Goal: Task Accomplishment & Management: Manage account settings

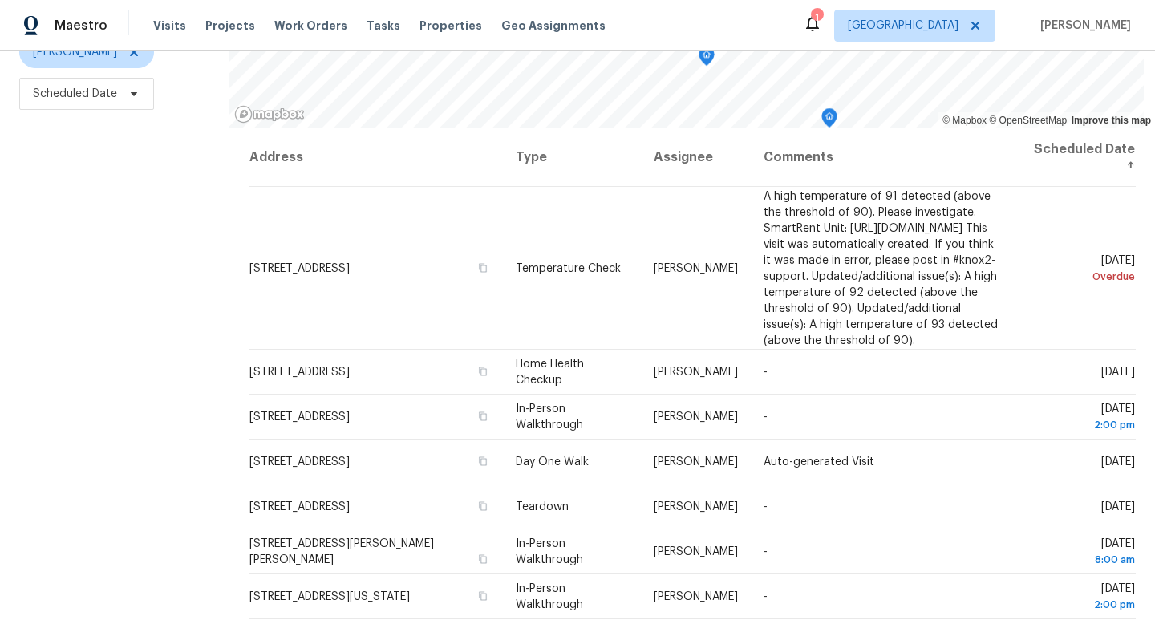
scroll to position [214, 0]
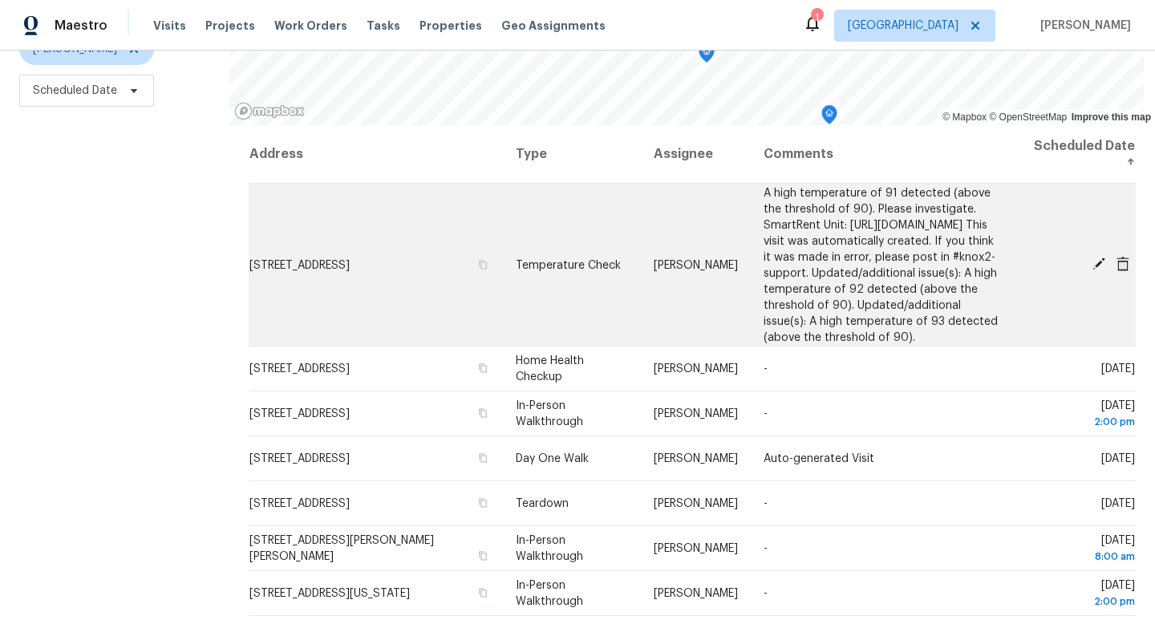
click at [1100, 269] on icon at bounding box center [1098, 263] width 13 height 13
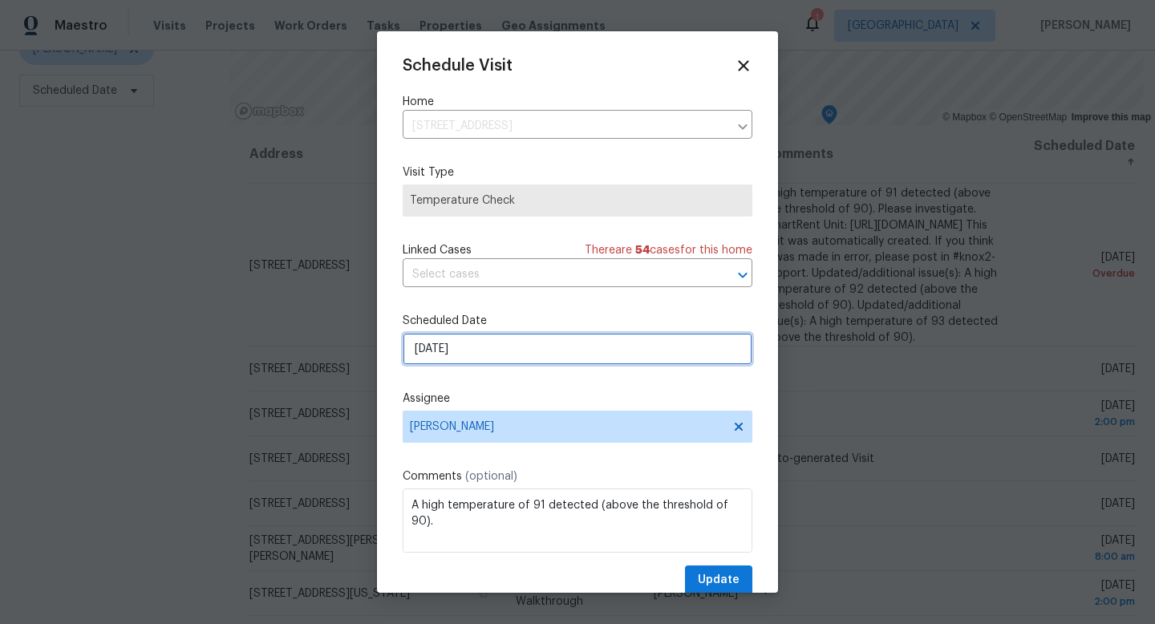
click at [502, 351] on input "8/24/2025" at bounding box center [578, 349] width 350 height 32
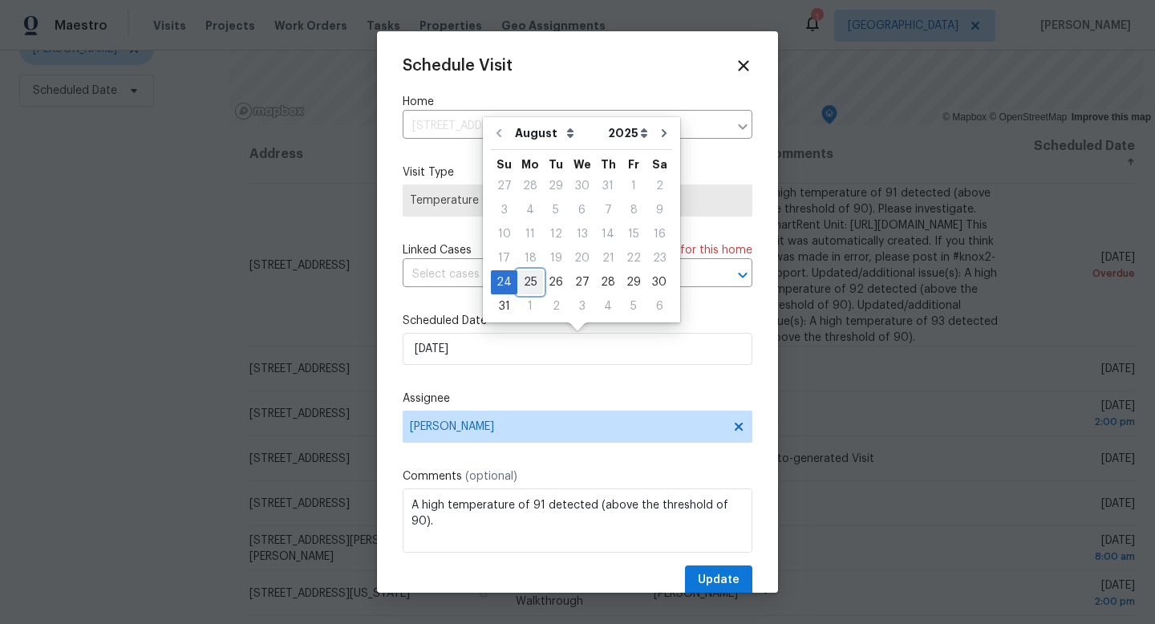
click at [528, 286] on div "25" at bounding box center [530, 282] width 26 height 22
type input "8/25/2025"
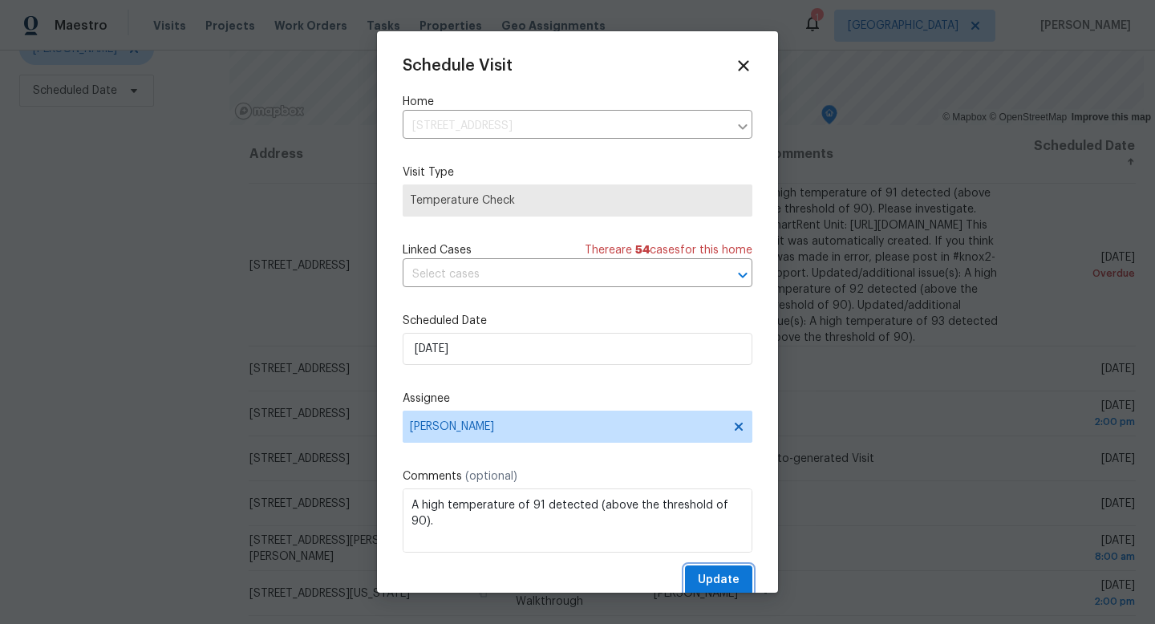
click at [707, 574] on span "Update" at bounding box center [719, 580] width 42 height 20
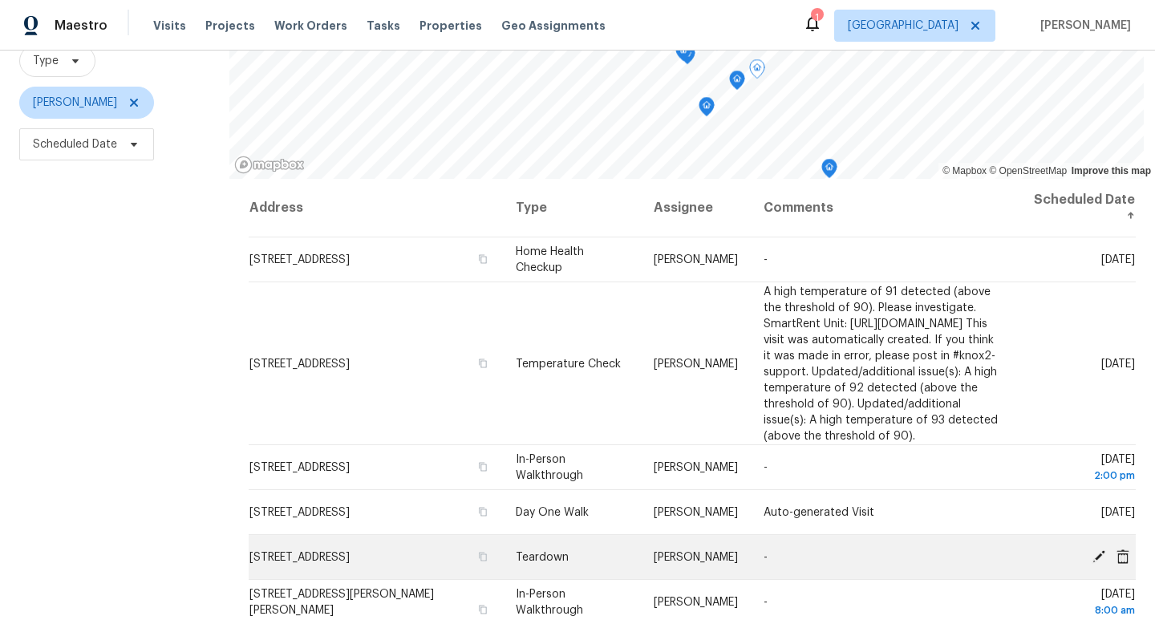
scroll to position [158, 0]
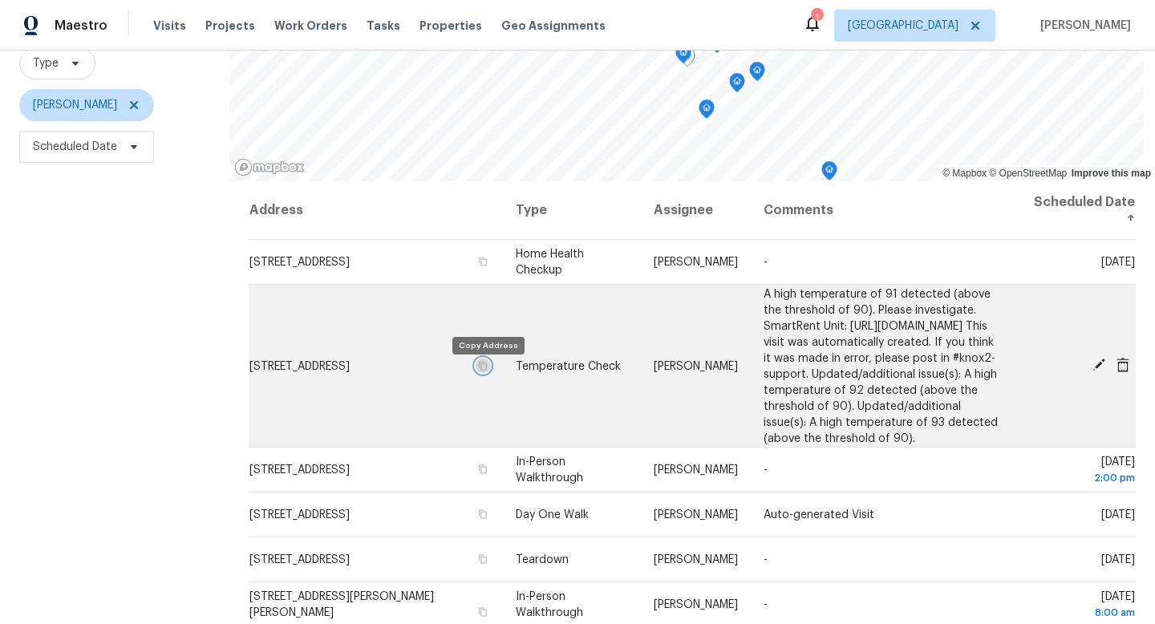
click at [488, 370] on icon "button" at bounding box center [483, 365] width 10 height 10
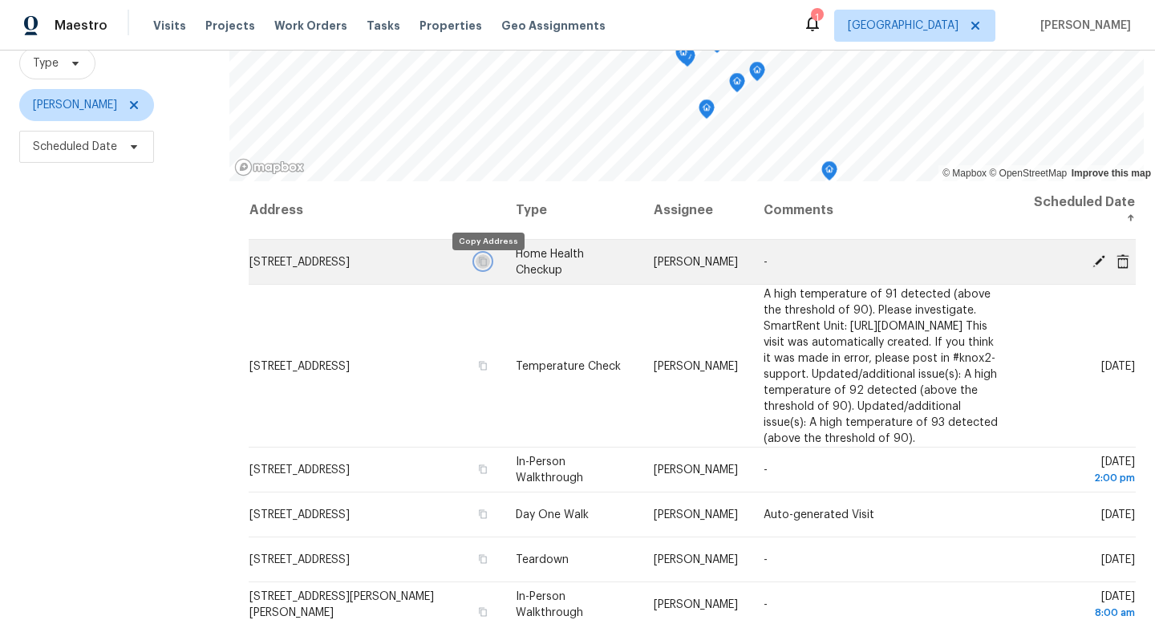
click at [487, 266] on icon "button" at bounding box center [483, 262] width 10 height 10
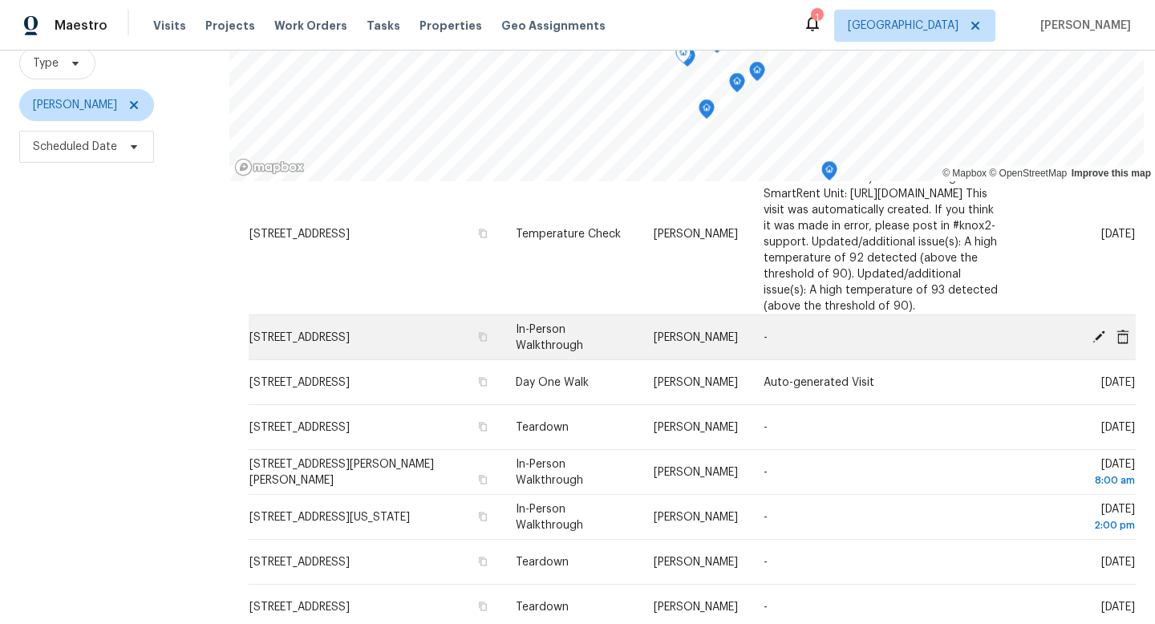
scroll to position [132, 0]
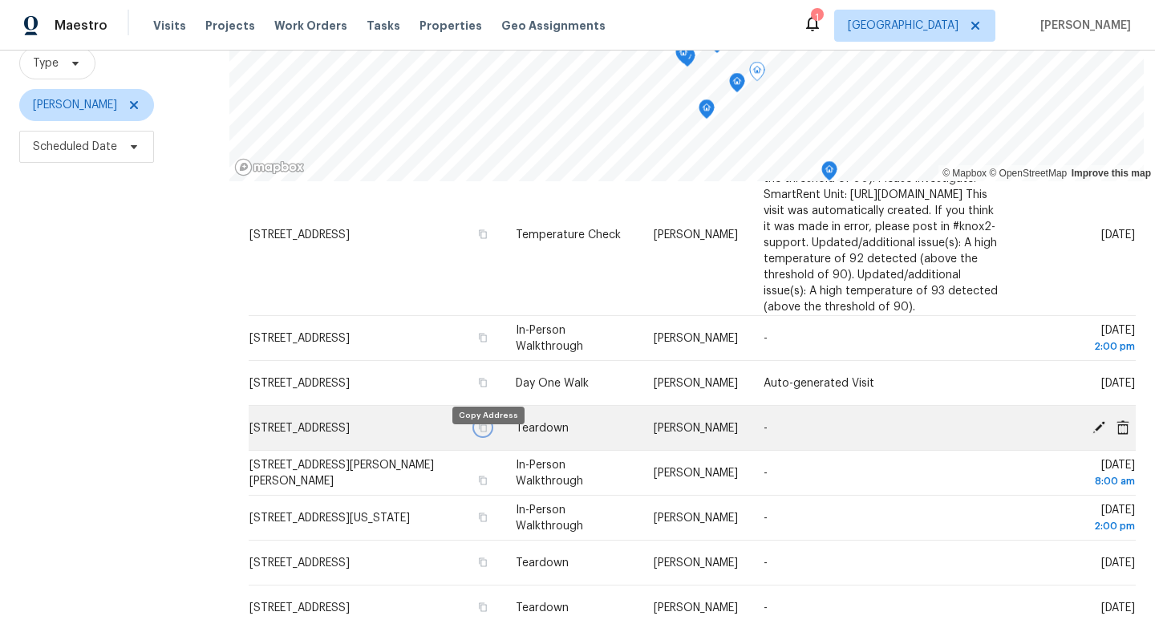
click at [486, 432] on icon "button" at bounding box center [483, 428] width 10 height 10
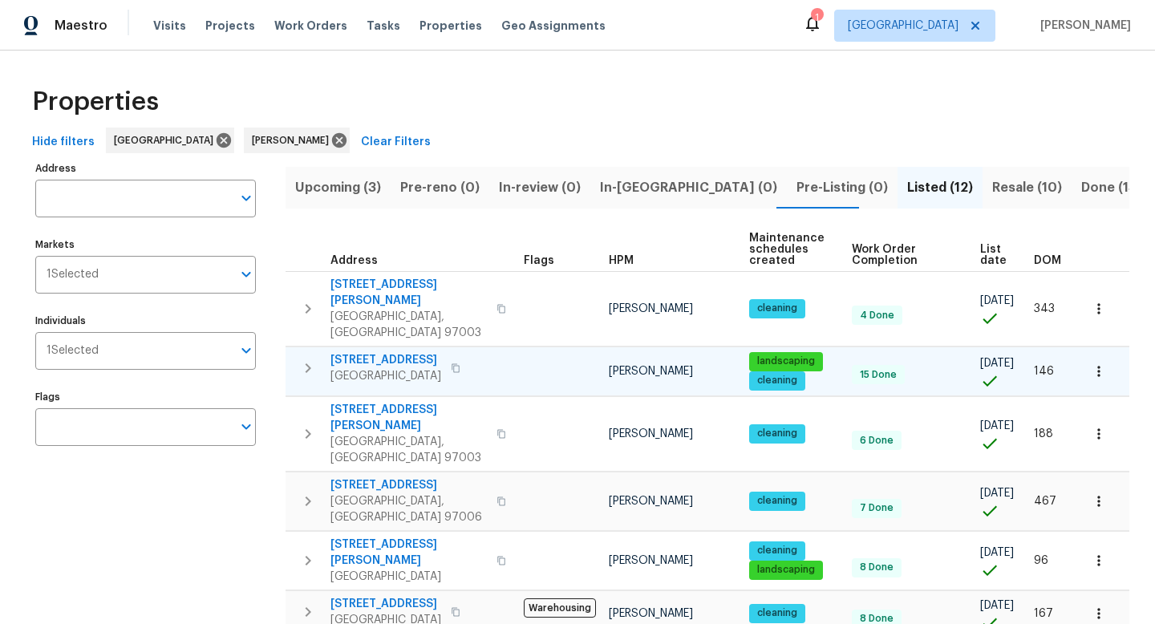
scroll to position [43, 0]
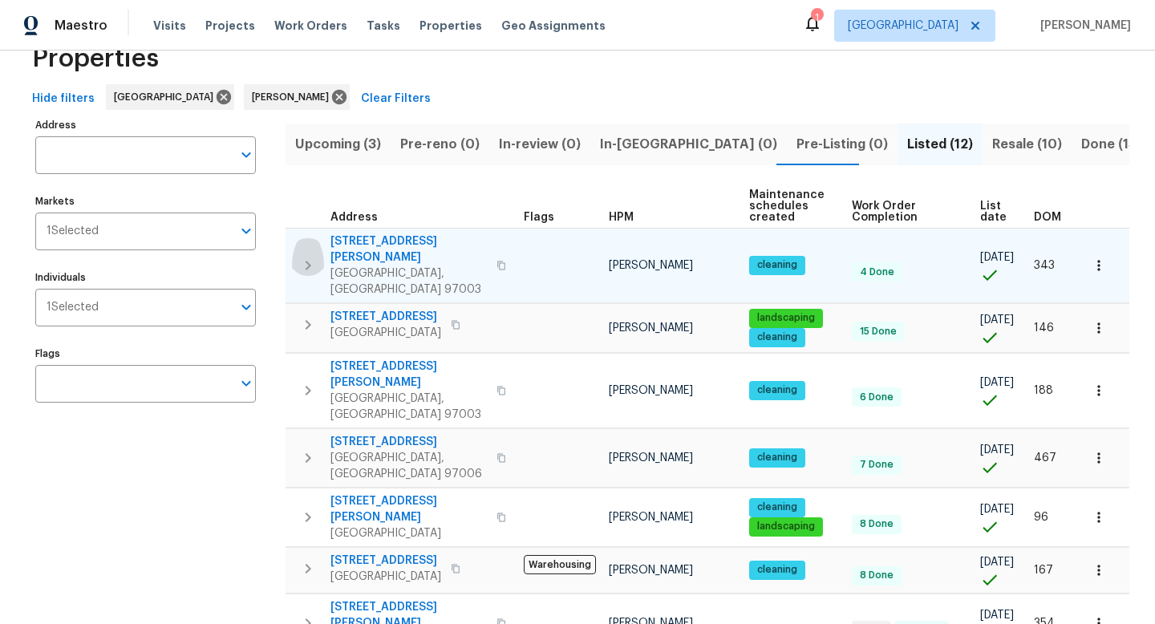
click at [307, 257] on icon "button" at bounding box center [307, 265] width 19 height 19
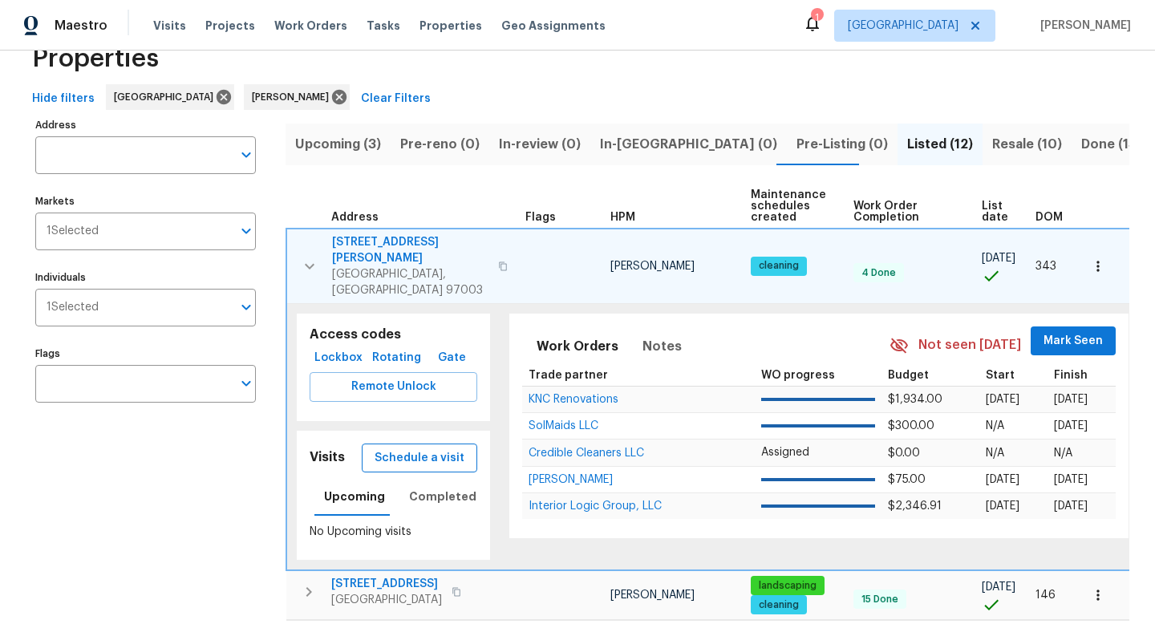
click at [428, 448] on span "Schedule a visit" at bounding box center [420, 458] width 90 height 20
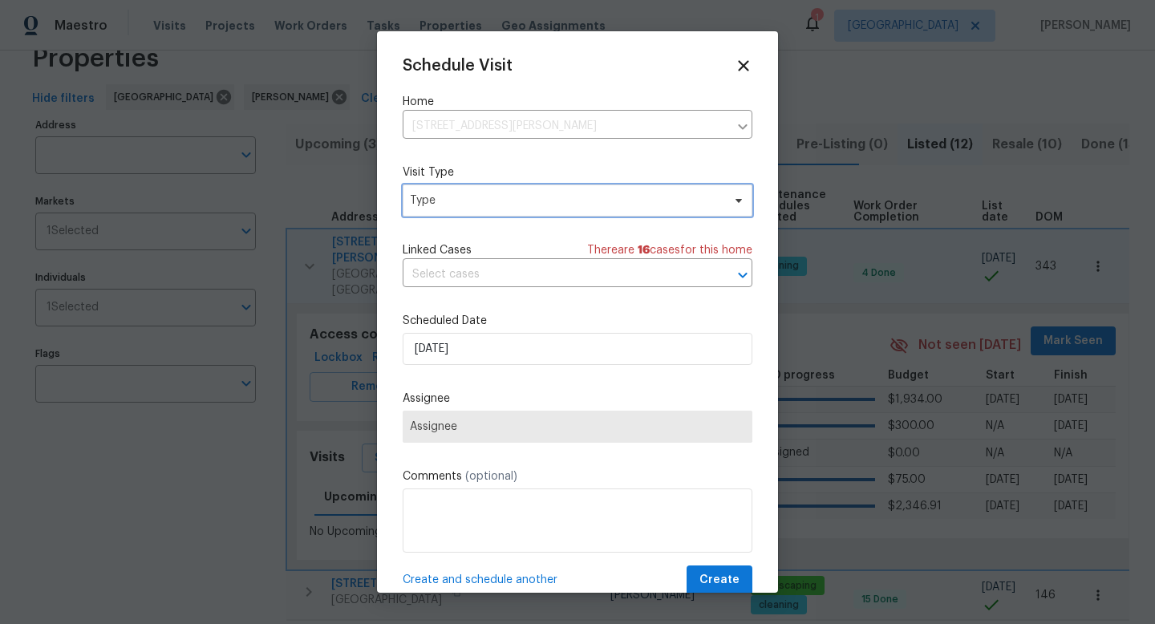
click at [468, 197] on span "Type" at bounding box center [566, 200] width 312 height 16
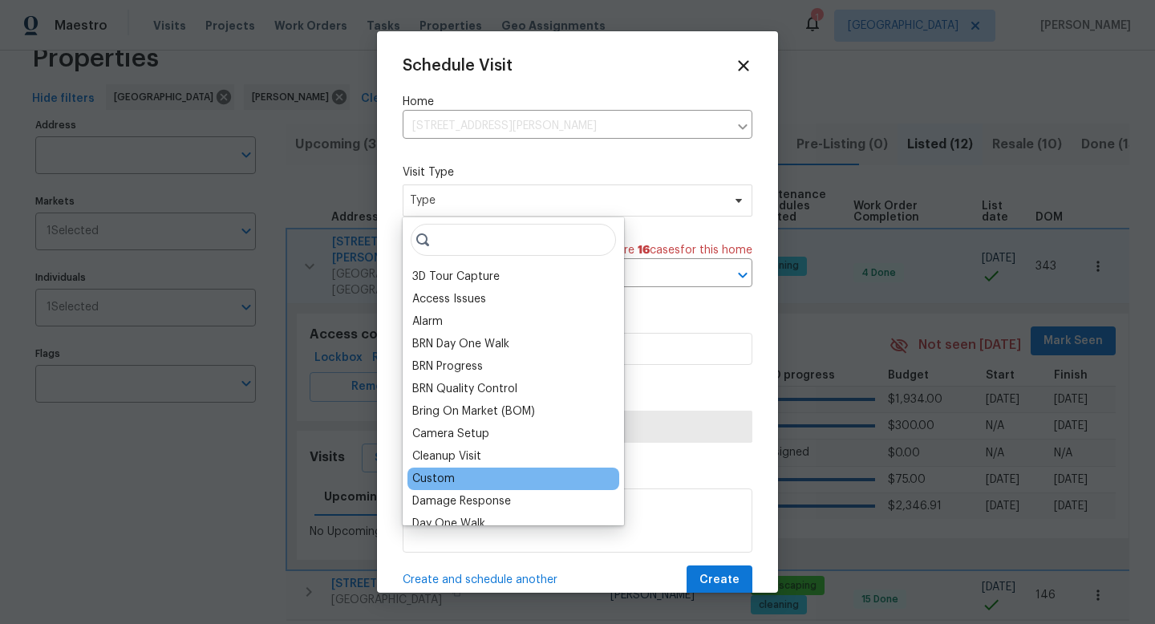
click at [435, 479] on div "Custom" at bounding box center [433, 479] width 43 height 16
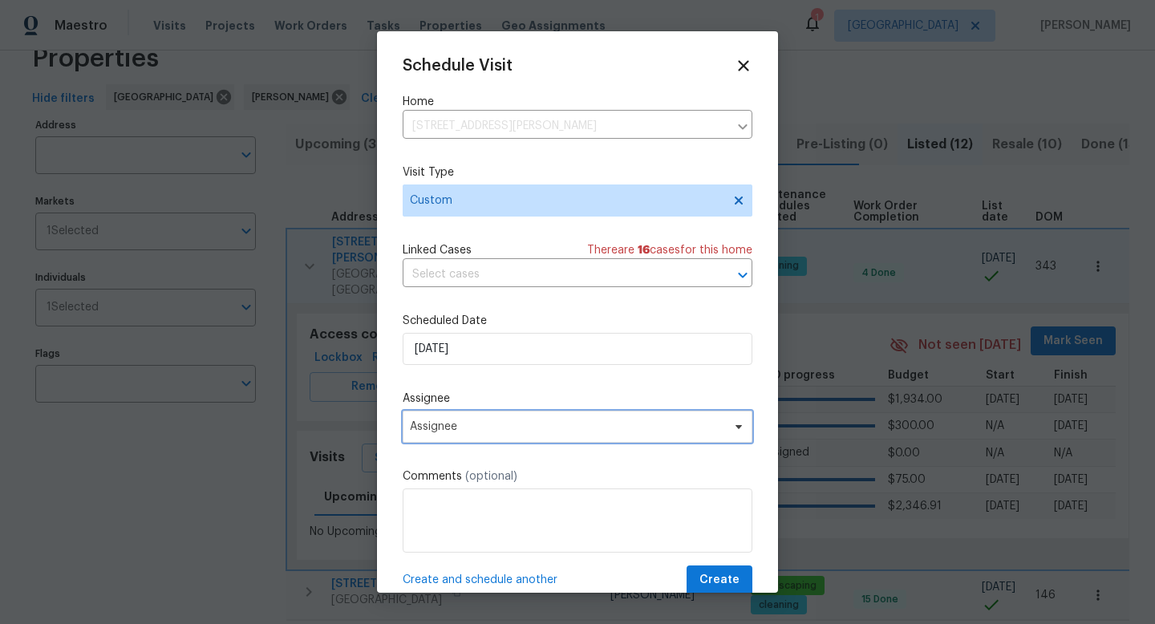
click at [464, 424] on span "Assignee" at bounding box center [567, 426] width 314 height 13
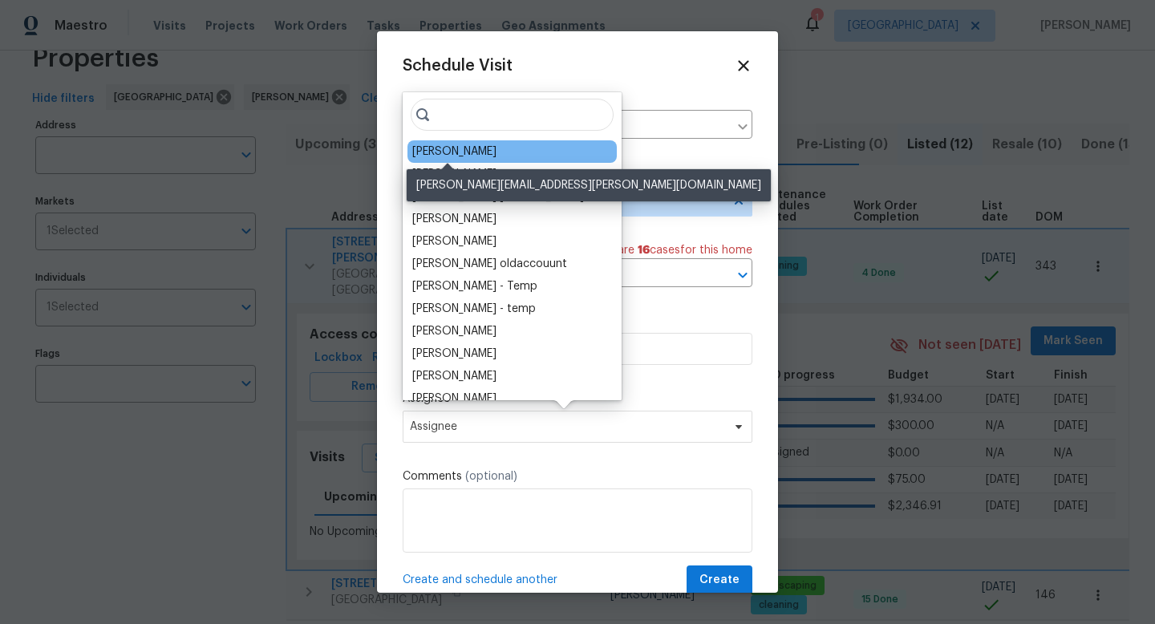
click at [438, 152] on div "[PERSON_NAME]" at bounding box center [454, 152] width 84 height 16
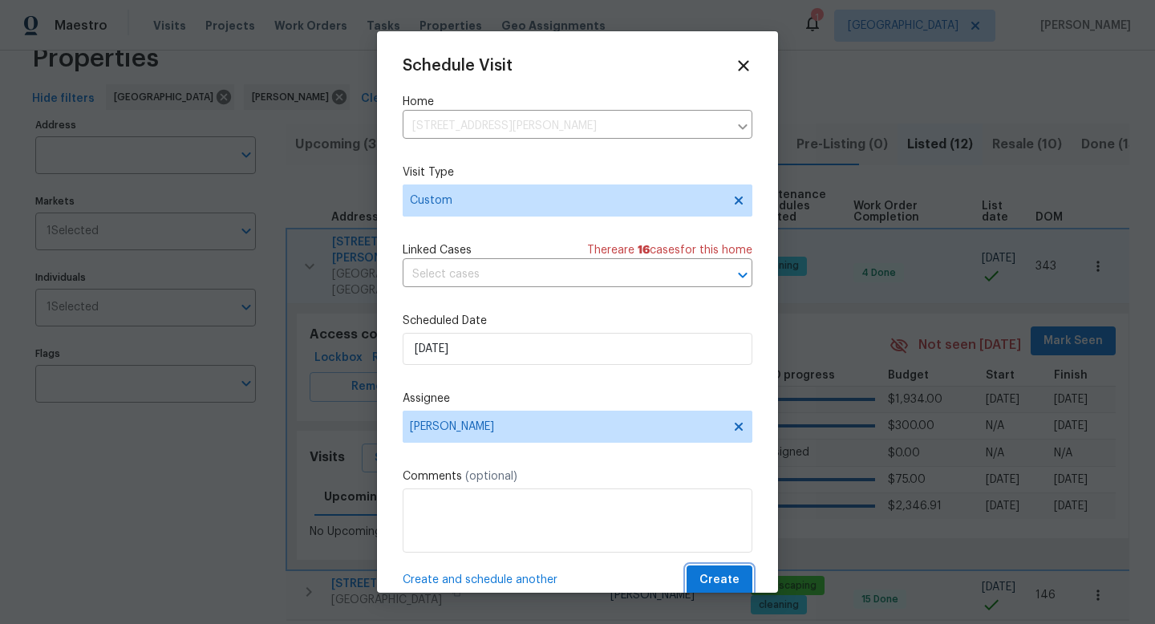
click at [724, 577] on span "Create" at bounding box center [719, 580] width 40 height 20
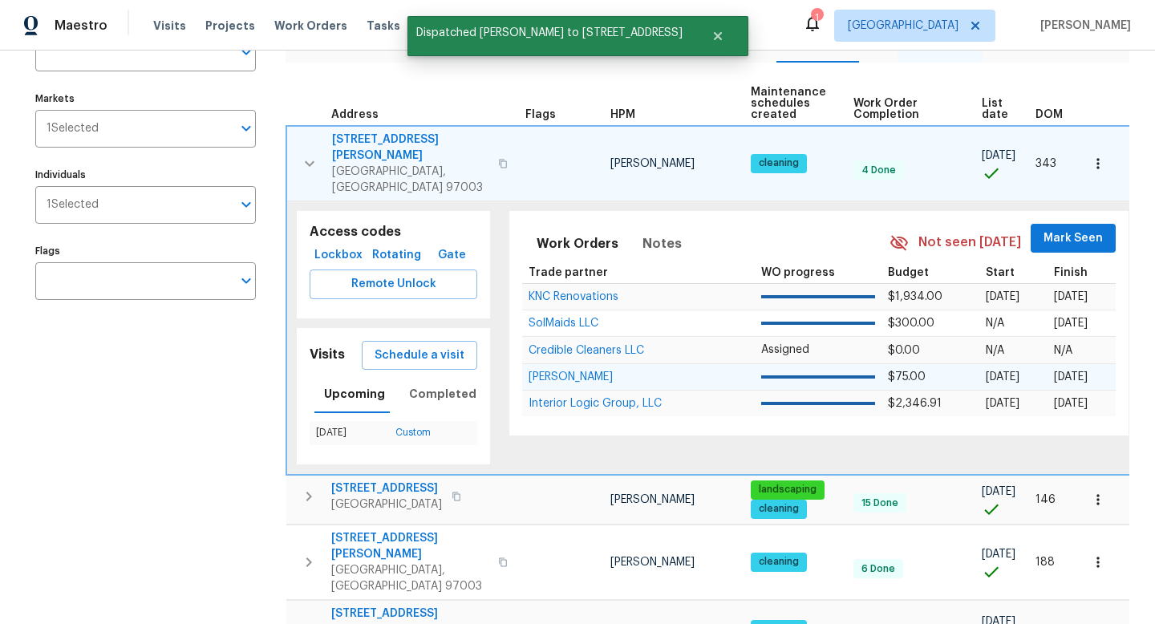
scroll to position [147, 0]
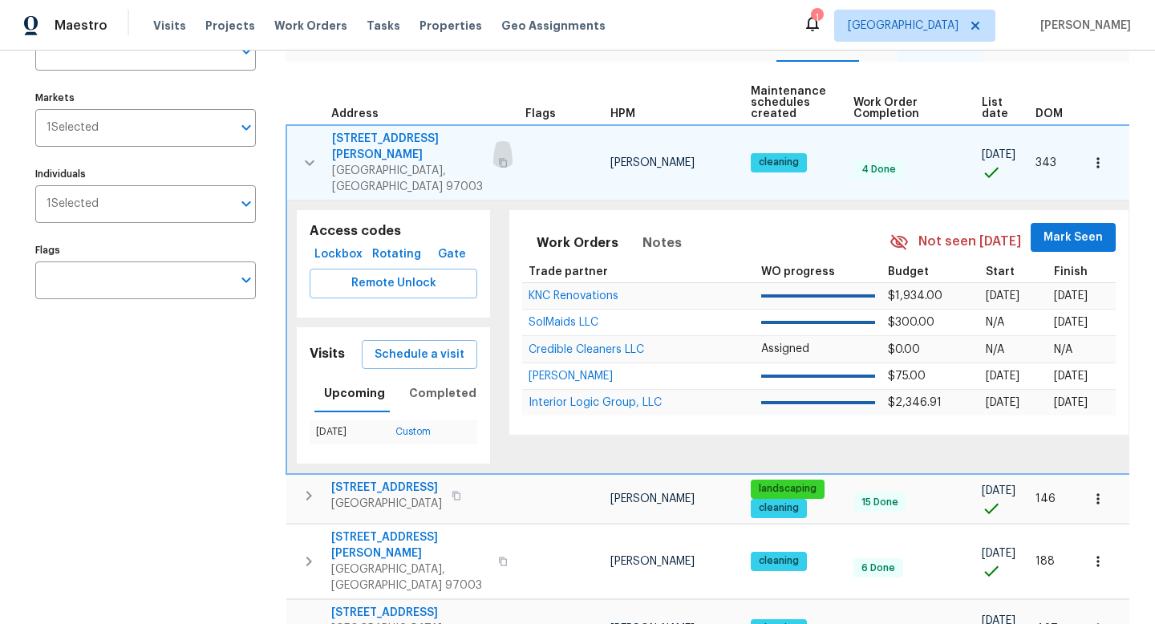
click at [505, 158] on icon "button" at bounding box center [503, 163] width 10 height 10
click at [209, 427] on div "Address Address Markets 1 Selected Markets Individuals 1 Selected Individuals F…" at bounding box center [155, 609] width 241 height 1198
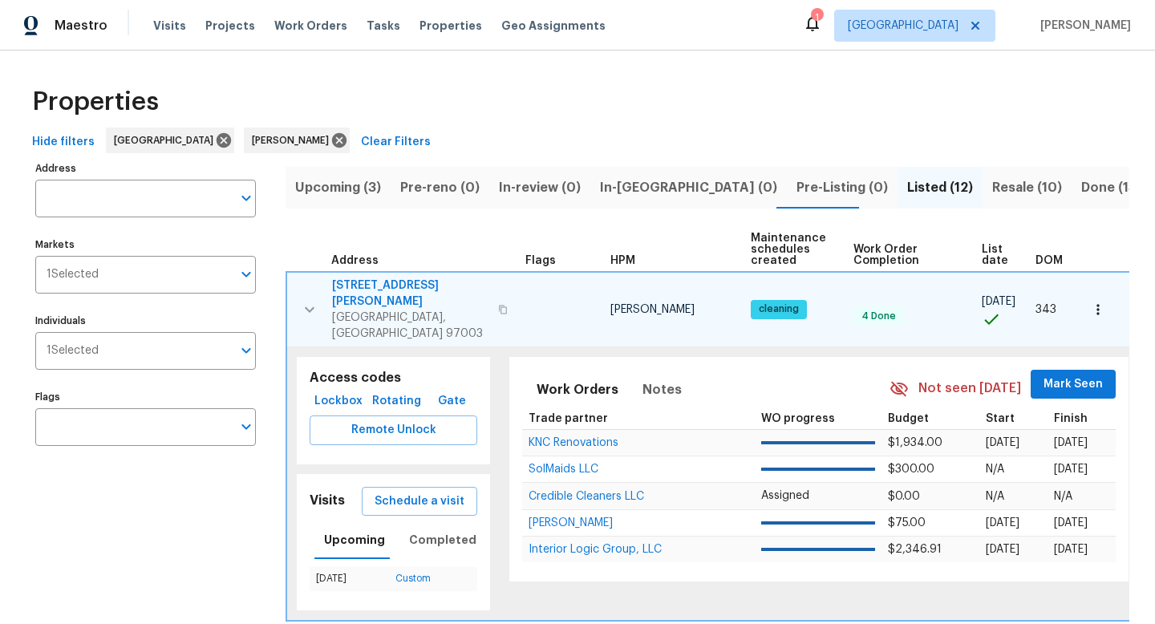
click at [337, 186] on span "Upcoming (3)" at bounding box center [338, 187] width 86 height 22
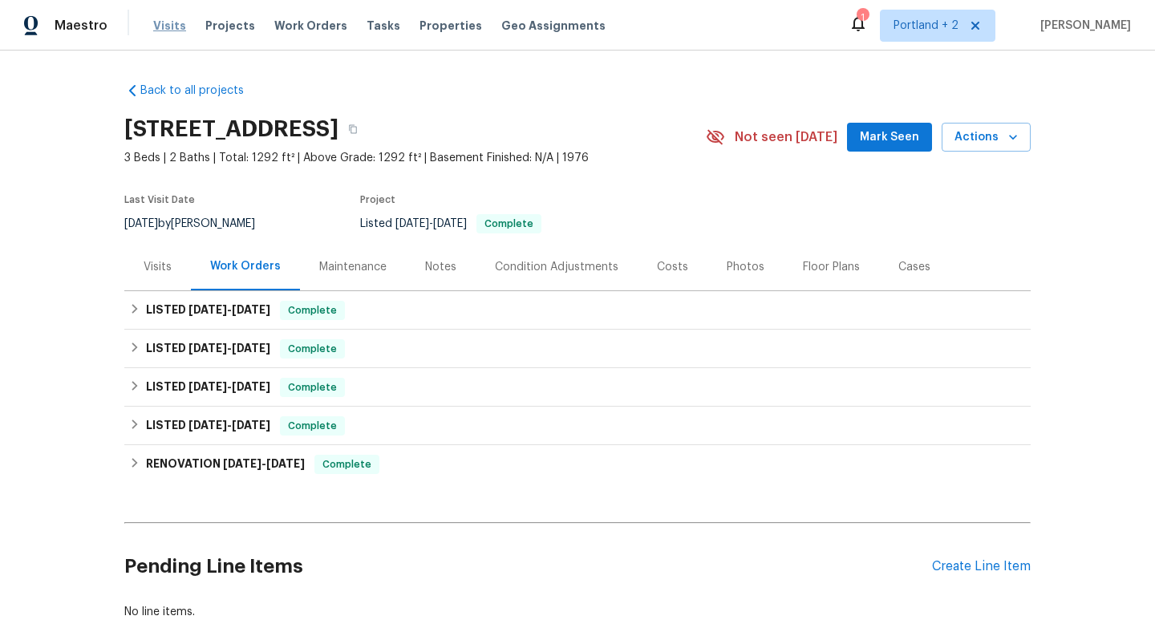
click at [167, 26] on span "Visits" at bounding box center [169, 26] width 33 height 16
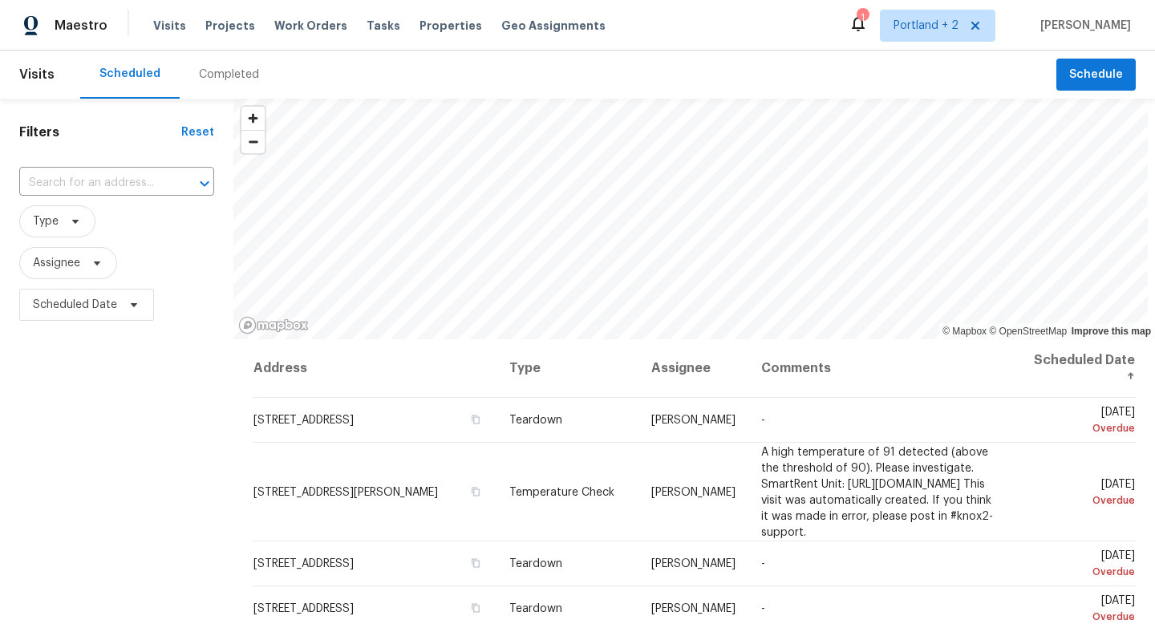
click at [184, 401] on div "Filters Reset ​ Type Assignee Scheduled Date" at bounding box center [116, 469] width 233 height 740
click at [81, 264] on span "Assignee" at bounding box center [68, 263] width 98 height 32
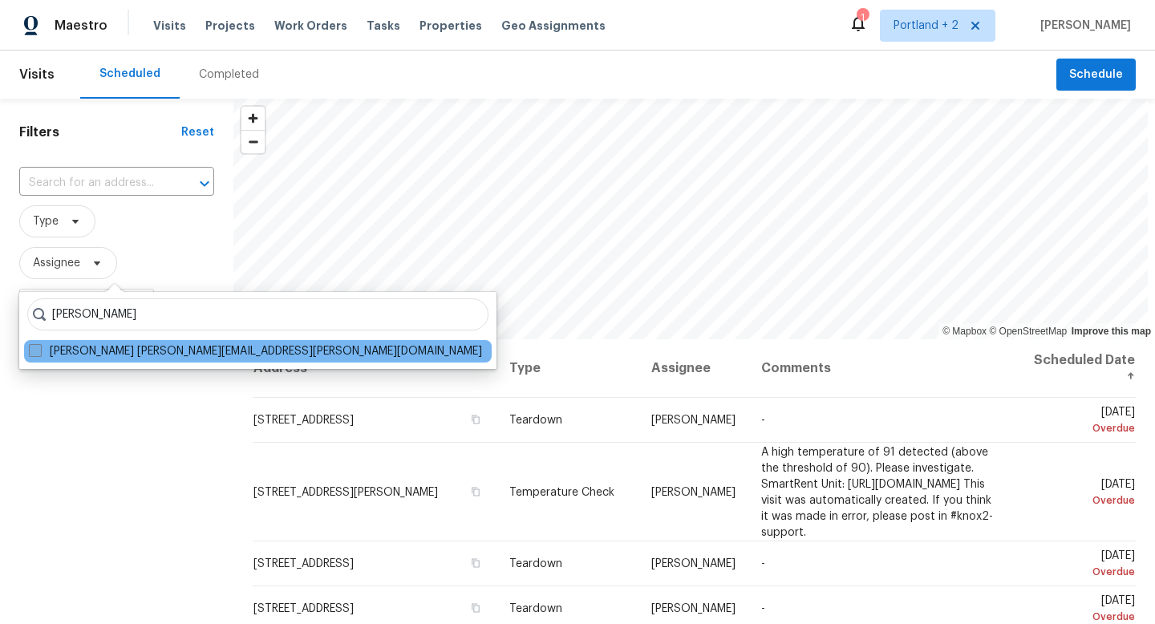
type input "[PERSON_NAME]"
click at [35, 350] on span at bounding box center [35, 350] width 13 height 13
click at [35, 350] on input "Nichole Darst nichole.darst@opendoor.com" at bounding box center [34, 348] width 10 height 10
checkbox input "true"
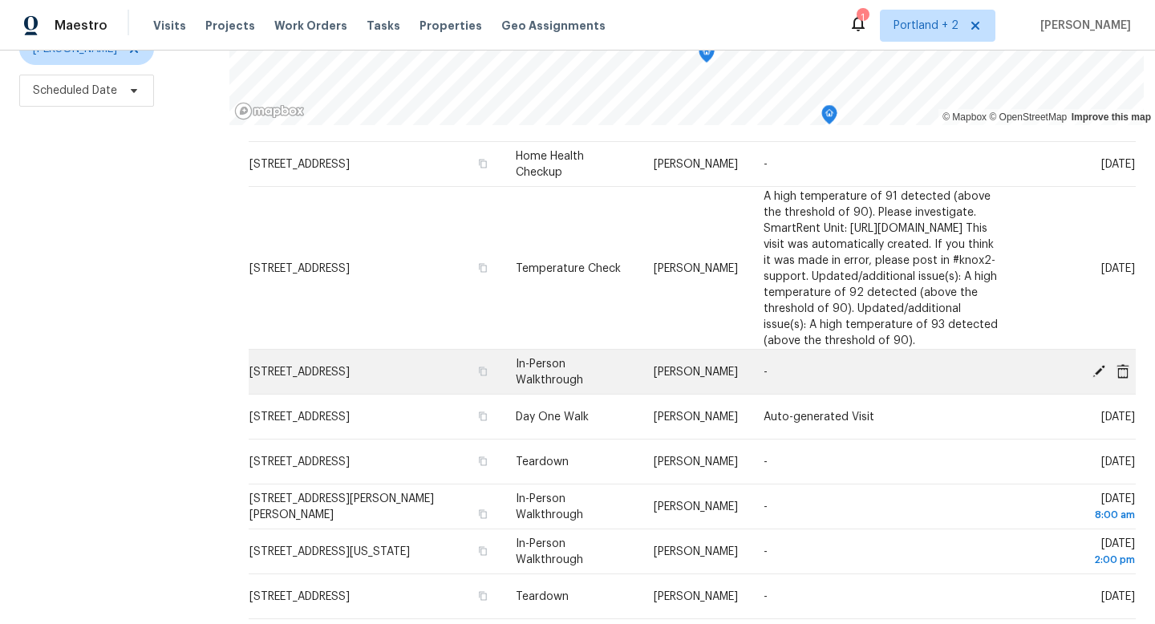
scroll to position [95, 0]
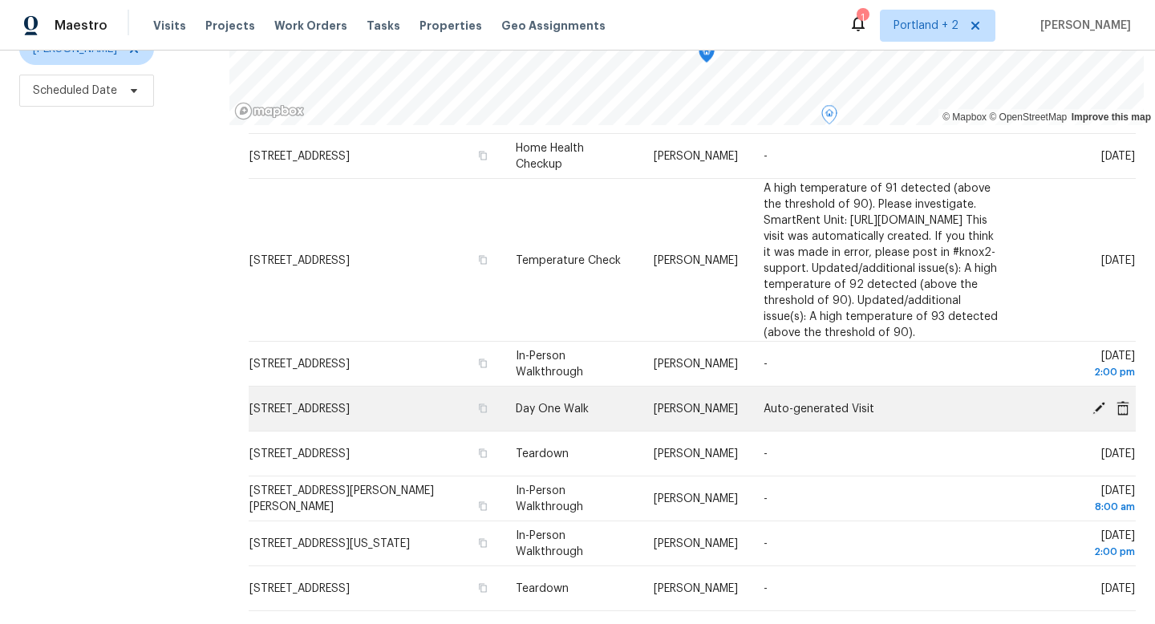
click at [1096, 414] on icon at bounding box center [1098, 407] width 13 height 13
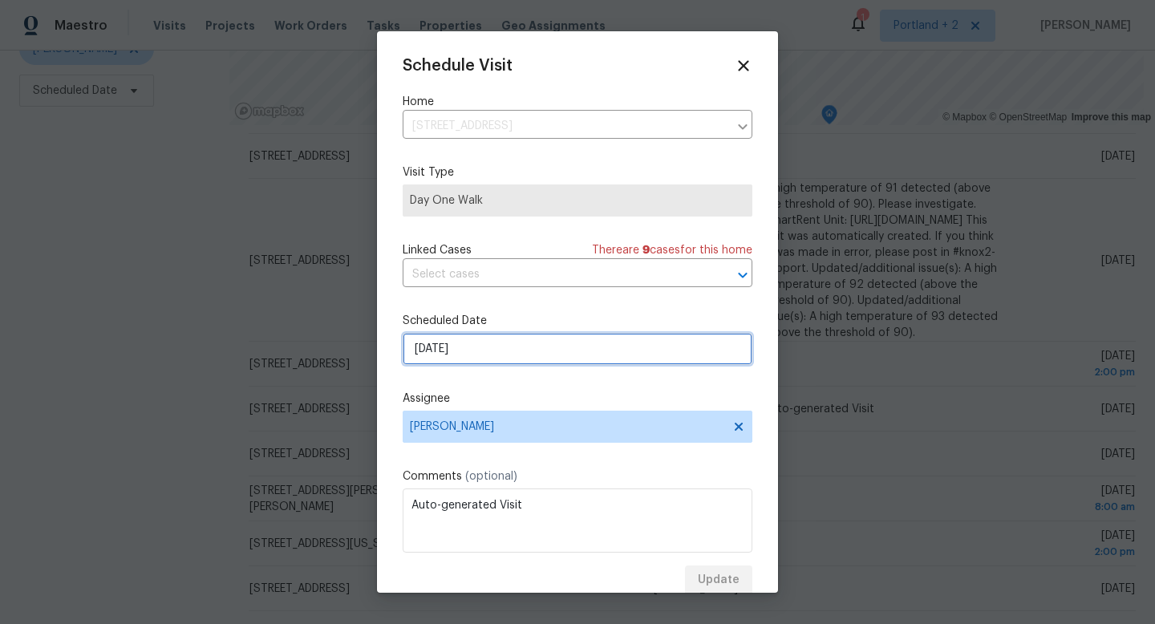
click at [543, 351] on input "8/25/2025" at bounding box center [578, 349] width 350 height 32
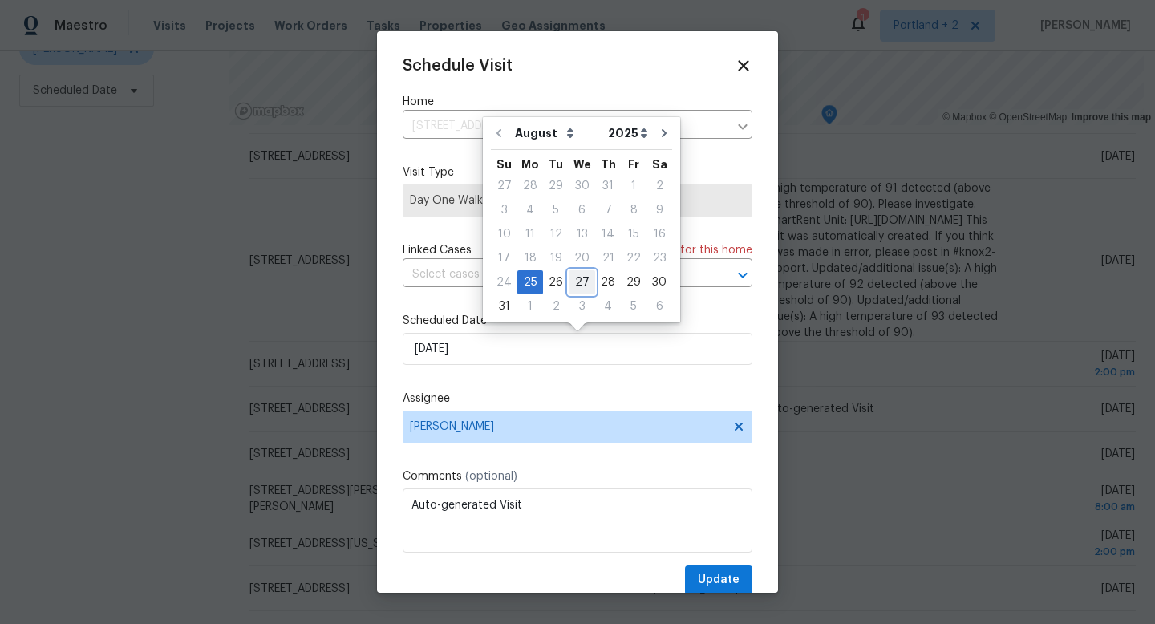
click at [583, 280] on div "27" at bounding box center [582, 282] width 26 height 22
type input "8/27/2025"
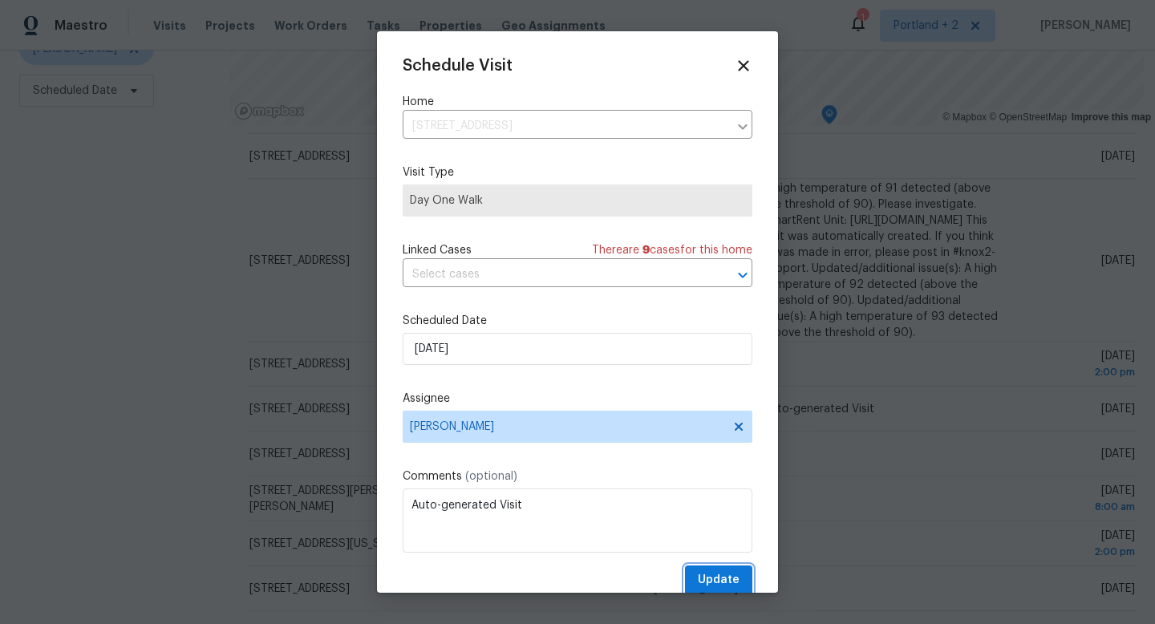
click at [724, 574] on span "Update" at bounding box center [719, 580] width 42 height 20
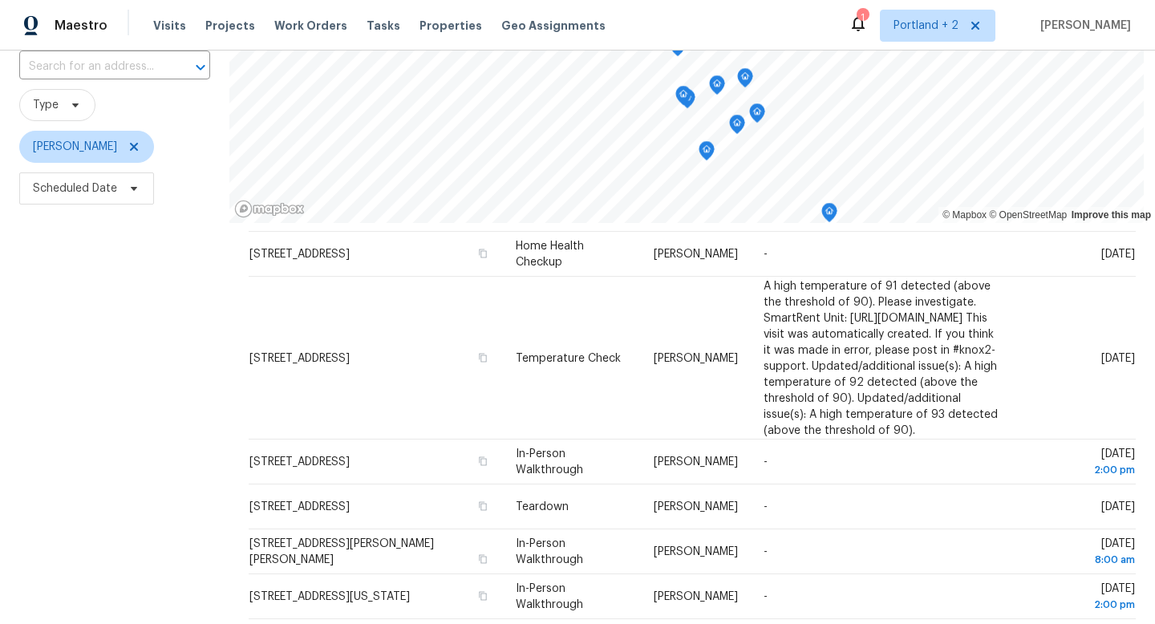
scroll to position [0, 0]
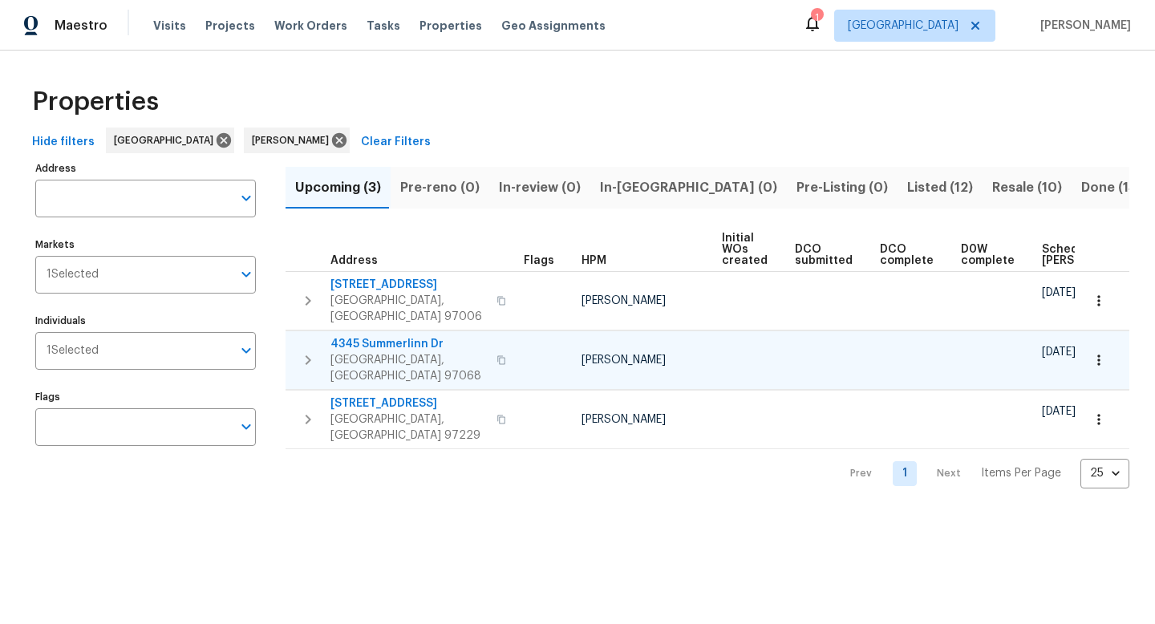
click at [310, 355] on icon "button" at bounding box center [309, 360] width 6 height 10
